Goal: Transaction & Acquisition: Purchase product/service

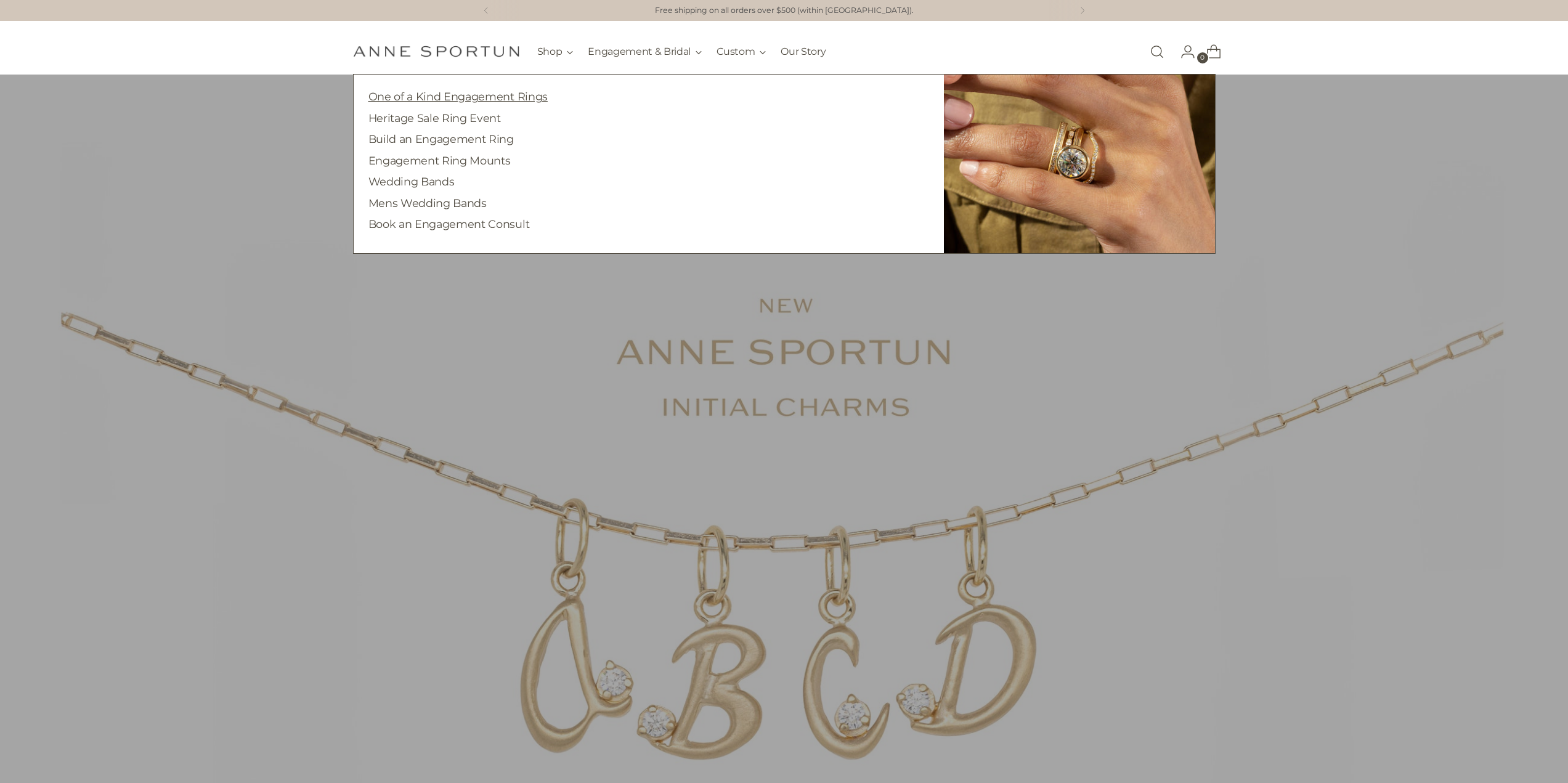
click at [450, 95] on link "One of a Kind Engagement Rings" at bounding box center [458, 96] width 179 height 13
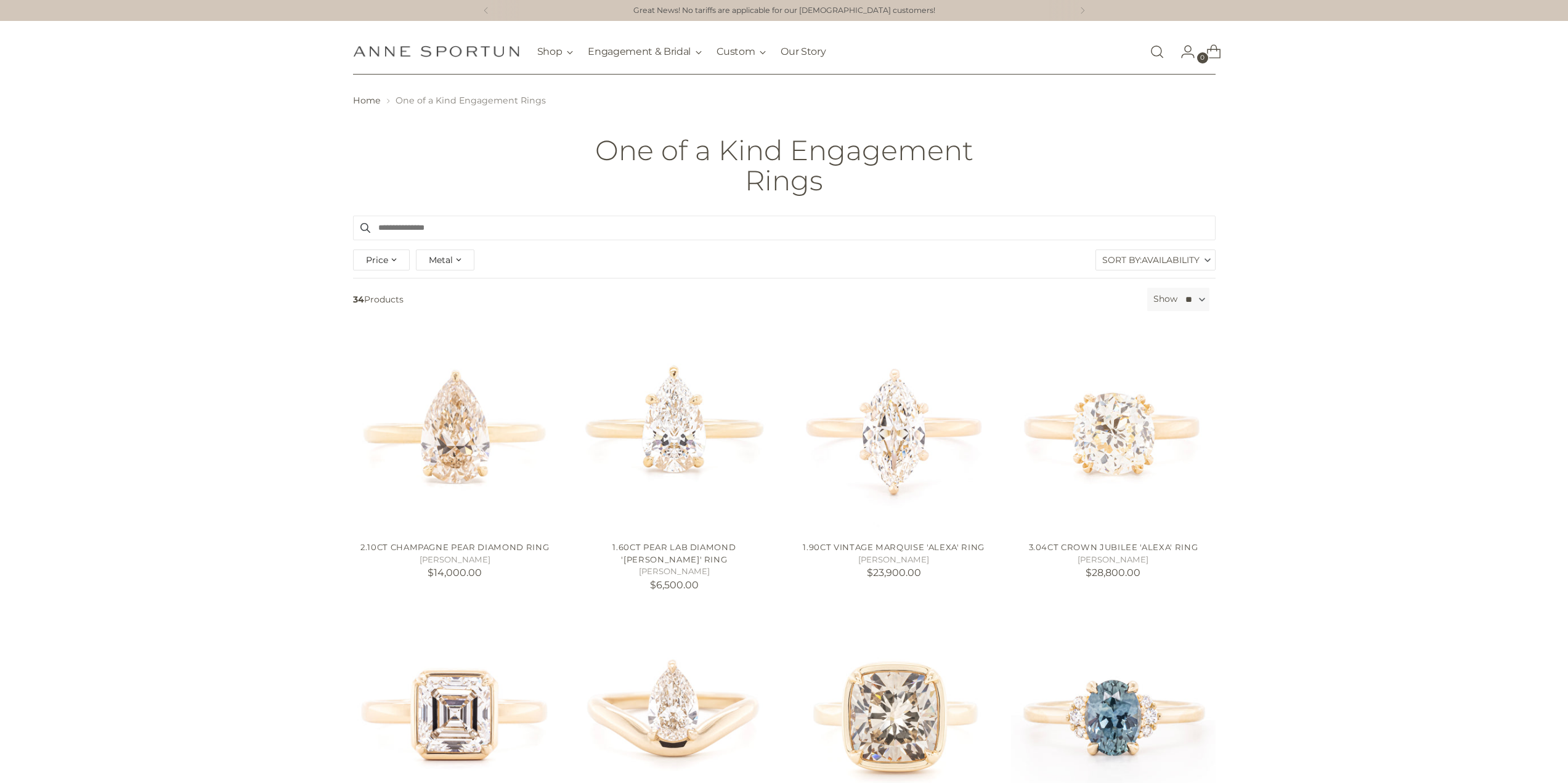
click at [388, 264] on div "Price" at bounding box center [381, 260] width 57 height 21
click at [455, 262] on div "Metal" at bounding box center [445, 260] width 59 height 21
click at [431, 307] on span "button" at bounding box center [431, 310] width 10 height 10
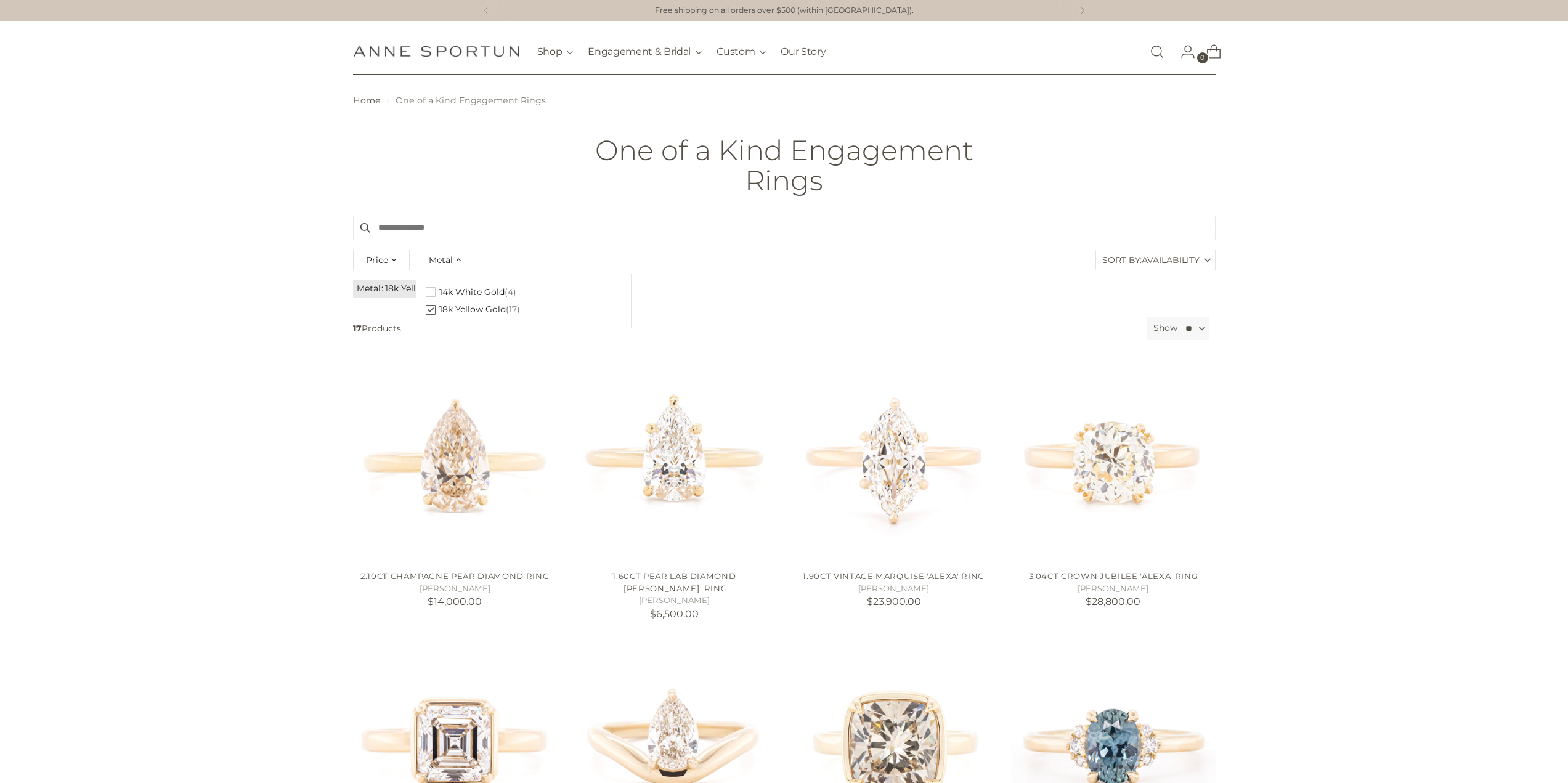
click at [731, 276] on div "Price **** - ***** Metal Clear 14k White Gold (4) 18k Yellow Gold (17) Sort By:…" at bounding box center [784, 262] width 868 height 32
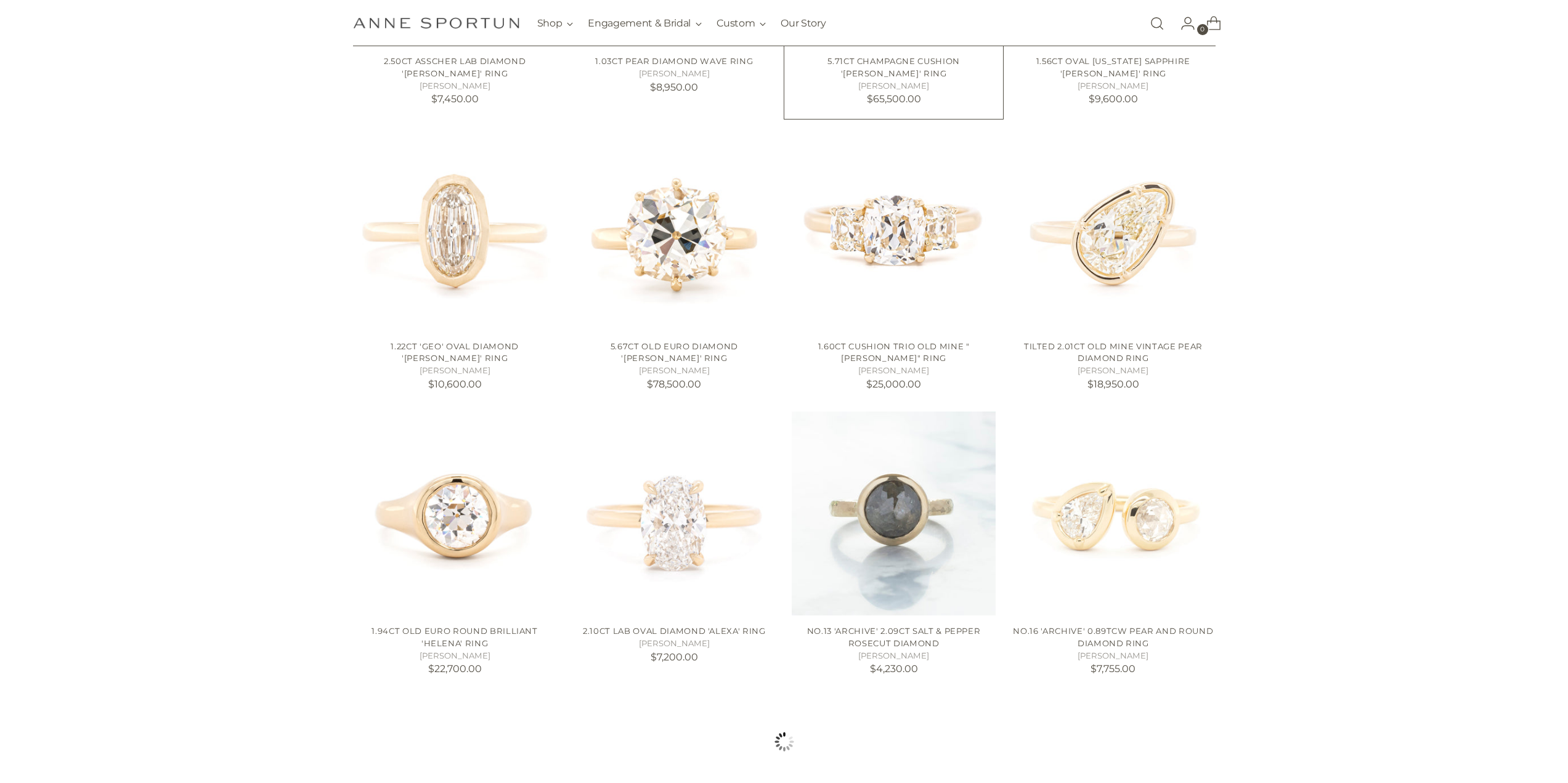
scroll to position [801, 0]
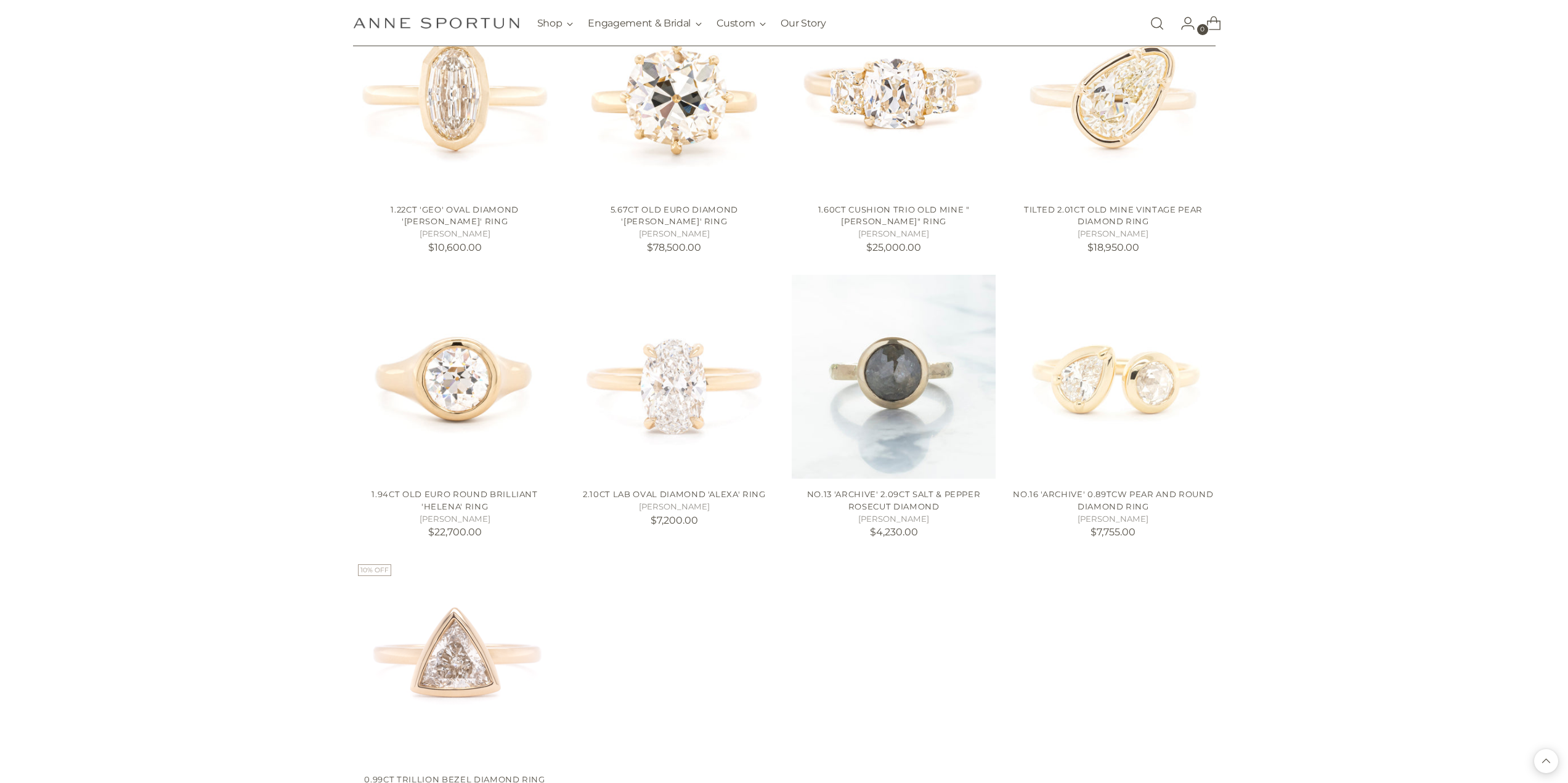
scroll to position [1171, 0]
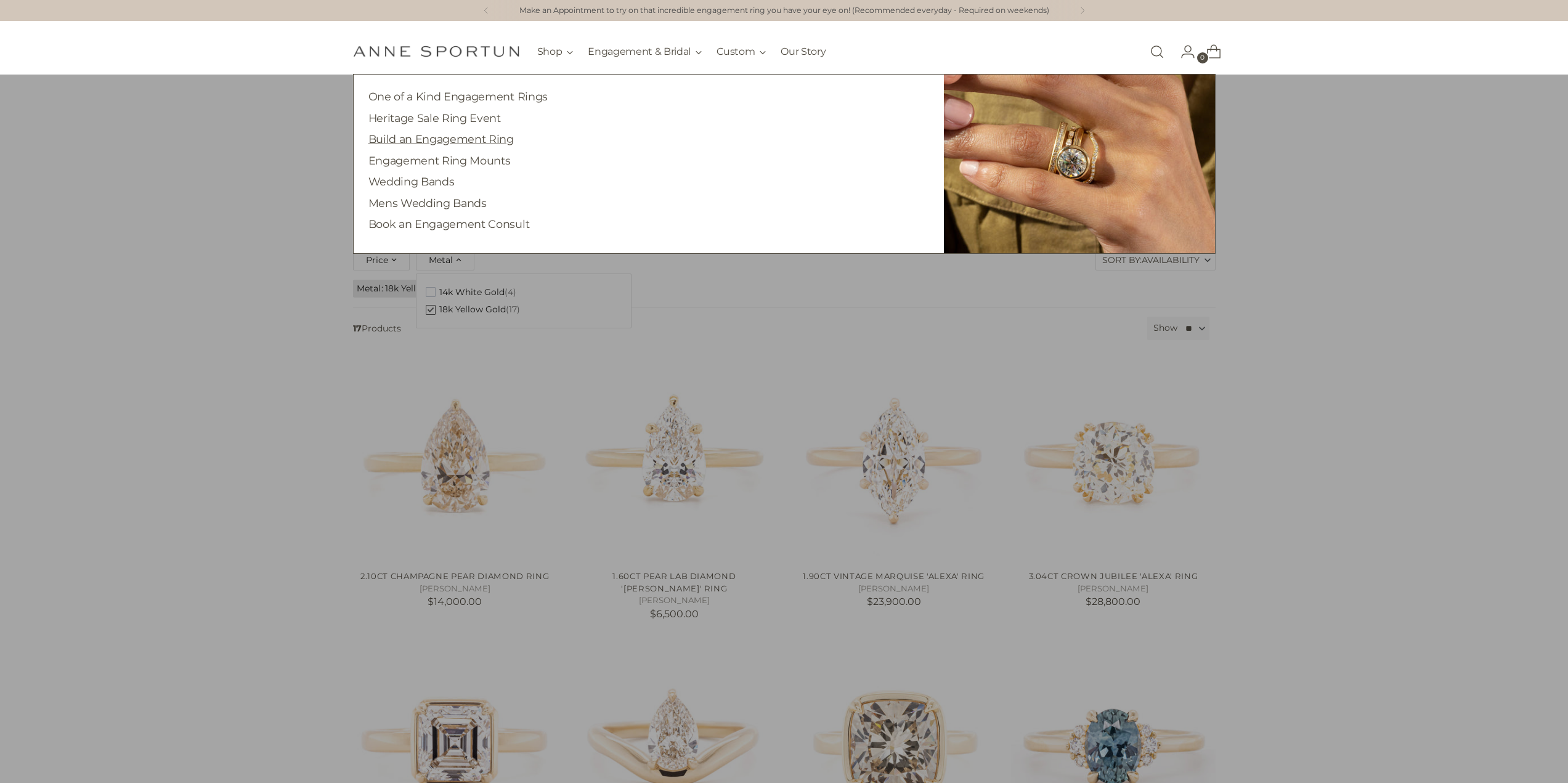
click at [449, 140] on link "Build an Engagement Ring" at bounding box center [441, 139] width 145 height 13
